Goal: Information Seeking & Learning: Check status

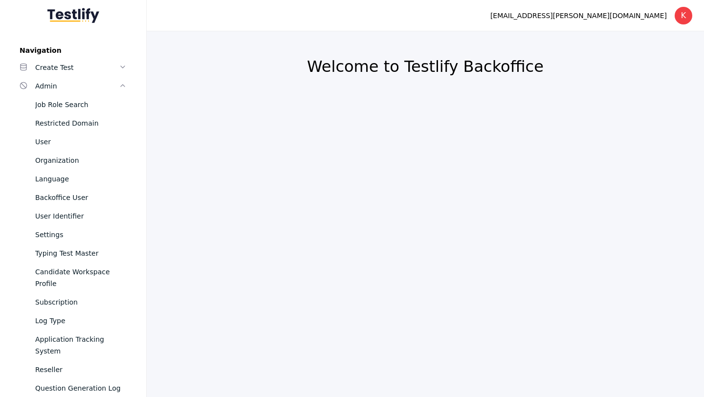
click at [373, 27] on section "kranti.talware@hnrtech.com K Log out" at bounding box center [425, 15] width 557 height 31
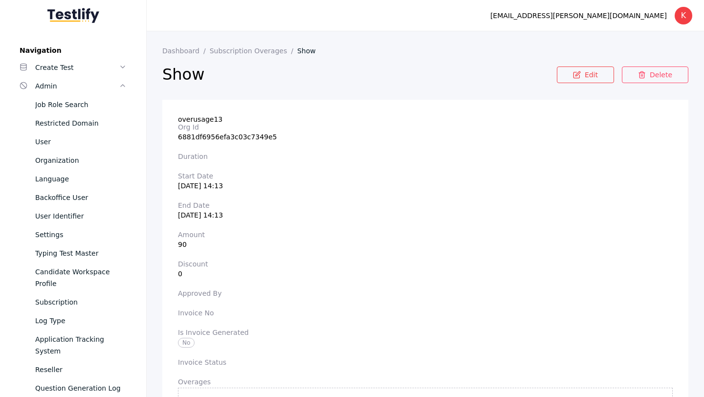
click at [198, 137] on section "Org Id 6881df6956efa3c03c7349e5" at bounding box center [425, 132] width 494 height 18
copy section "6881df6956efa3c03c7349e5"
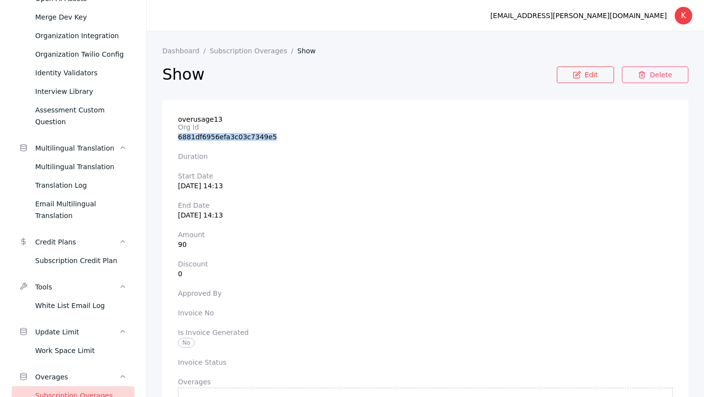
click at [84, 389] on div "Subscription Overages" at bounding box center [80, 395] width 91 height 12
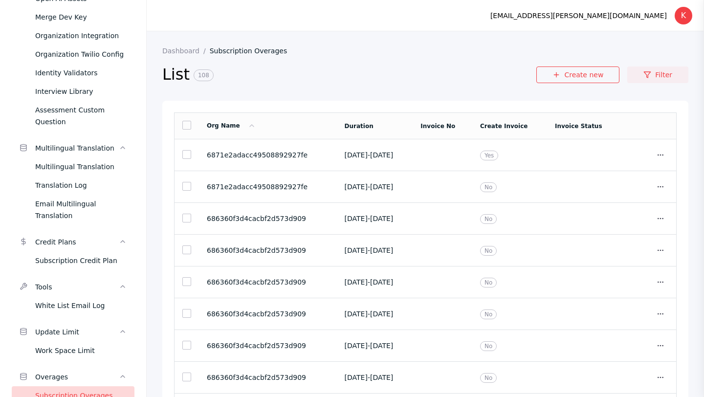
click at [655, 74] on link "Filter" at bounding box center [657, 74] width 61 height 17
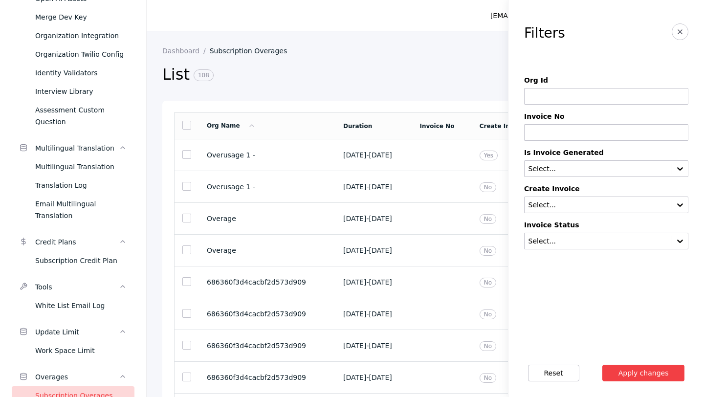
click at [568, 102] on input at bounding box center [606, 96] width 164 height 17
paste input "**********"
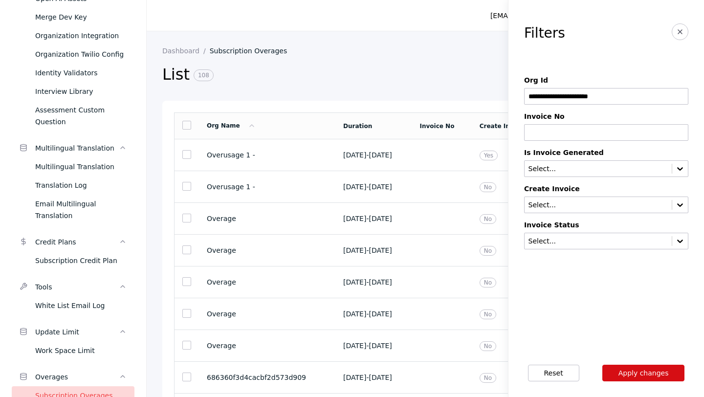
type input "**********"
click at [633, 366] on button "Apply changes" at bounding box center [643, 372] width 83 height 17
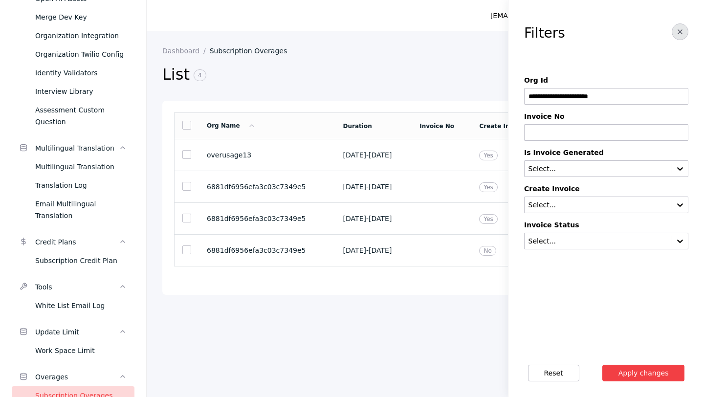
click at [684, 36] on button "button" at bounding box center [679, 31] width 17 height 17
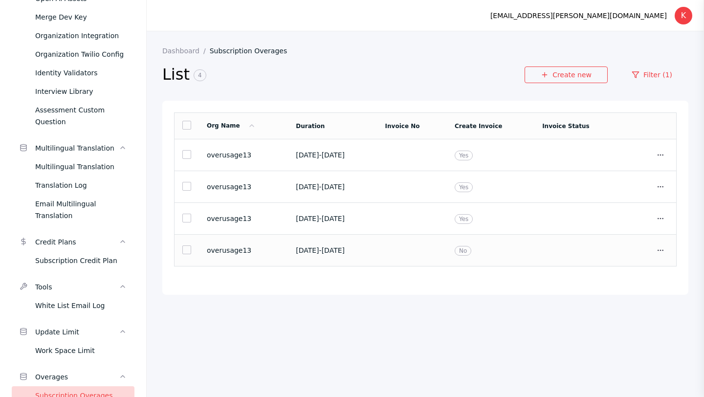
click at [530, 263] on td "No" at bounding box center [490, 251] width 87 height 32
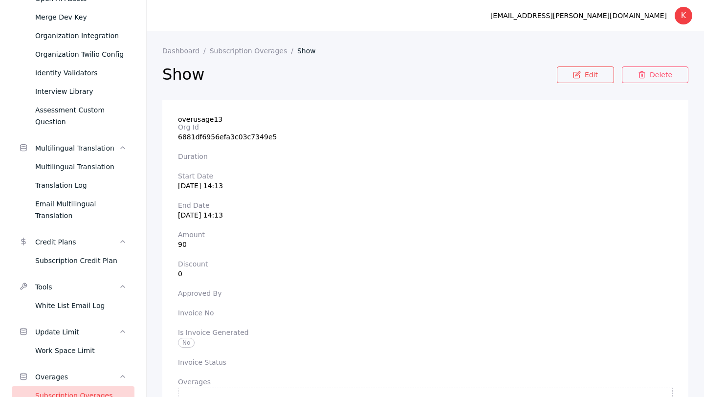
click at [213, 135] on section "Org Id 6881df6956efa3c03c7349e5" at bounding box center [425, 132] width 494 height 18
copy section "6881df6956efa3c03c7349e5"
click at [92, 389] on div "Subscription Overages" at bounding box center [80, 395] width 91 height 12
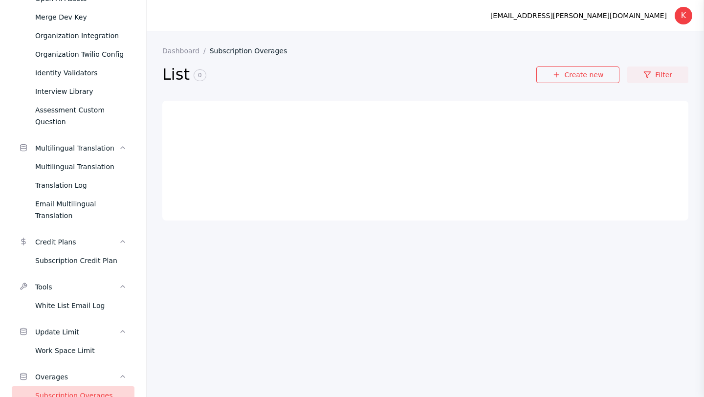
click at [660, 73] on link "Filter" at bounding box center [657, 74] width 61 height 17
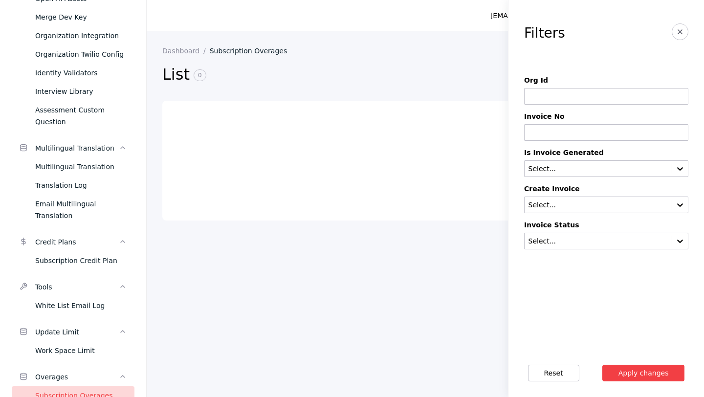
click at [592, 87] on div "Org Id" at bounding box center [606, 90] width 164 height 28
click at [592, 91] on input at bounding box center [606, 96] width 164 height 17
paste input "**********"
type input "**********"
click at [631, 376] on button "Apply changes" at bounding box center [643, 372] width 83 height 17
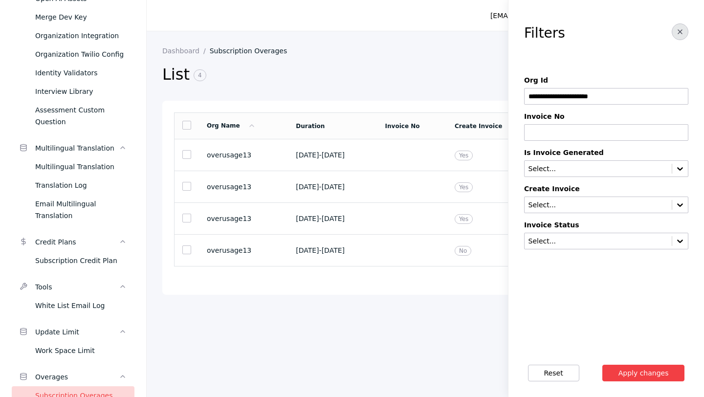
click at [676, 39] on button "button" at bounding box center [679, 31] width 17 height 17
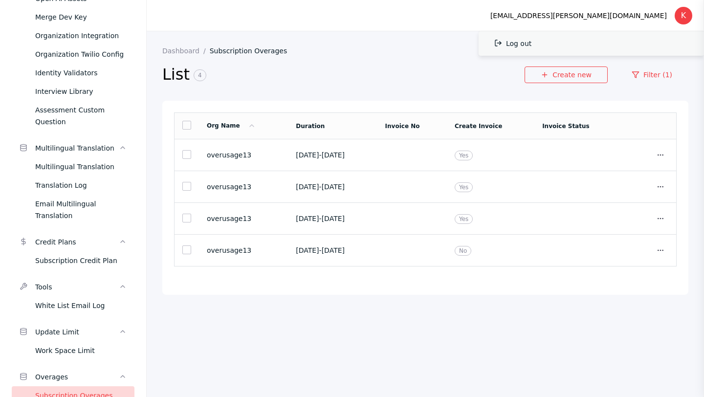
click at [596, 44] on link "Log out" at bounding box center [590, 43] width 225 height 24
